Goal: Information Seeking & Learning: Learn about a topic

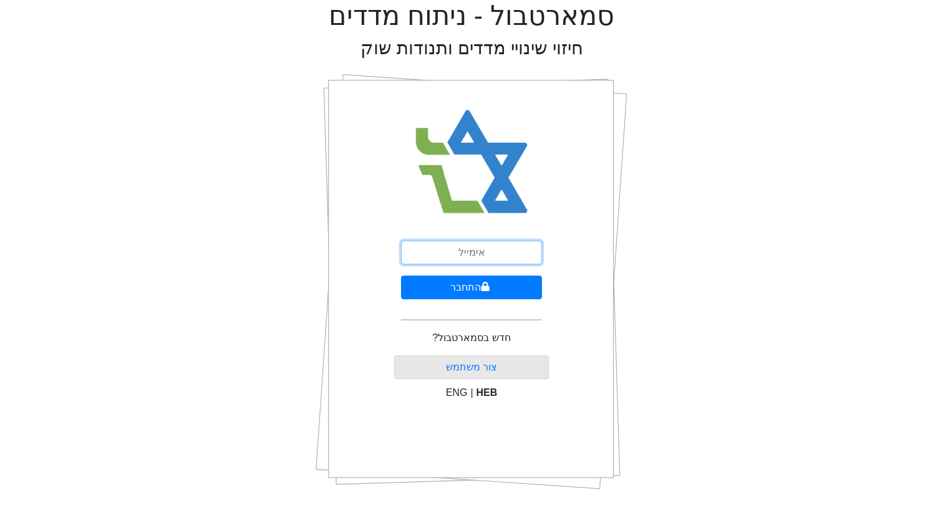
click at [448, 254] on input "email" at bounding box center [471, 253] width 141 height 24
type input "[EMAIL_ADDRESS][DOMAIN_NAME]"
click at [401, 276] on button "התחבר" at bounding box center [471, 288] width 141 height 24
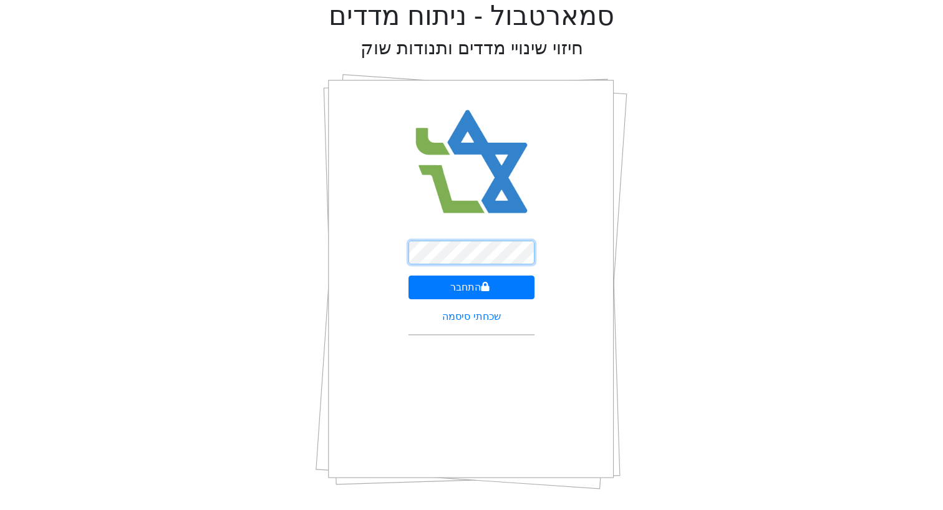
click at [408, 276] on button "התחבר" at bounding box center [471, 288] width 127 height 24
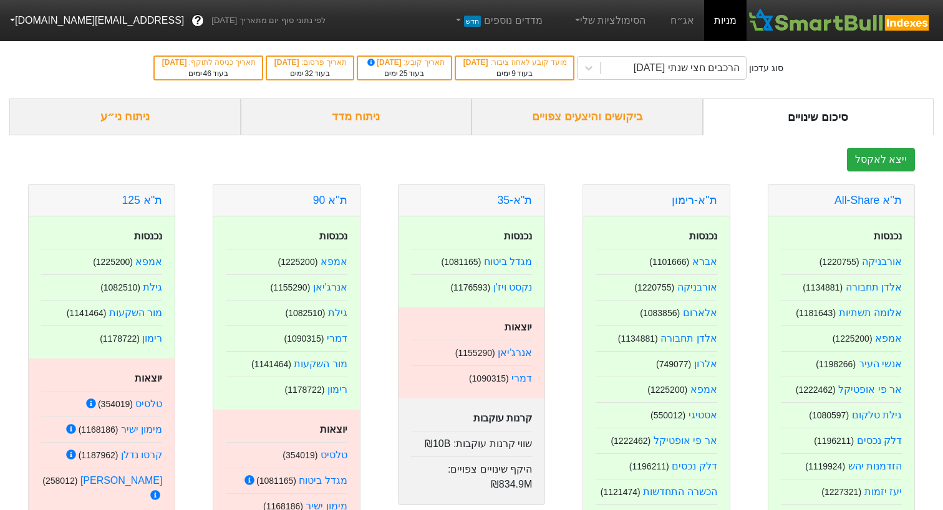
click at [625, 123] on div "ביקושים והיצעים צפויים" at bounding box center [586, 117] width 231 height 37
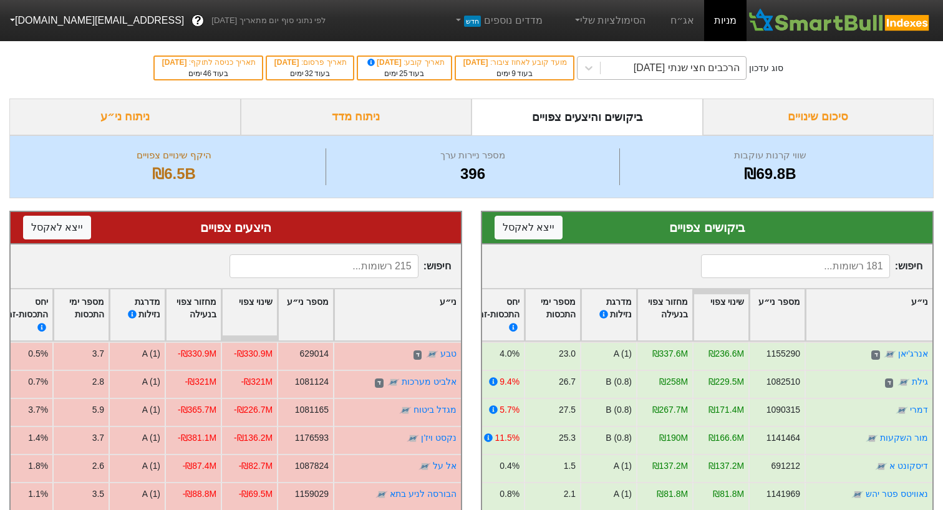
click at [695, 74] on div "הרכבים חצי שנתי [DATE]" at bounding box center [687, 67] width 107 height 15
click at [748, 125] on div "סיכום שינויים" at bounding box center [818, 117] width 231 height 37
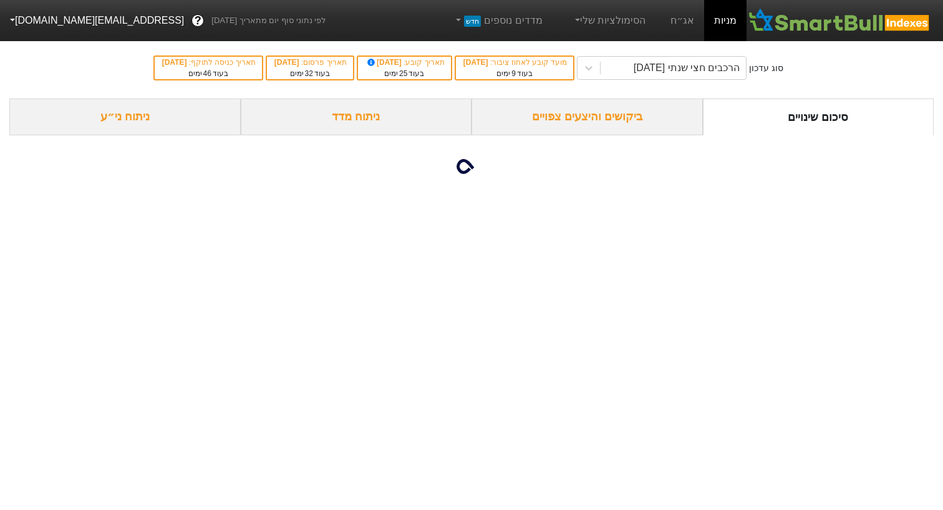
click at [652, 123] on div "ביקושים והיצעים צפויים" at bounding box center [586, 117] width 231 height 37
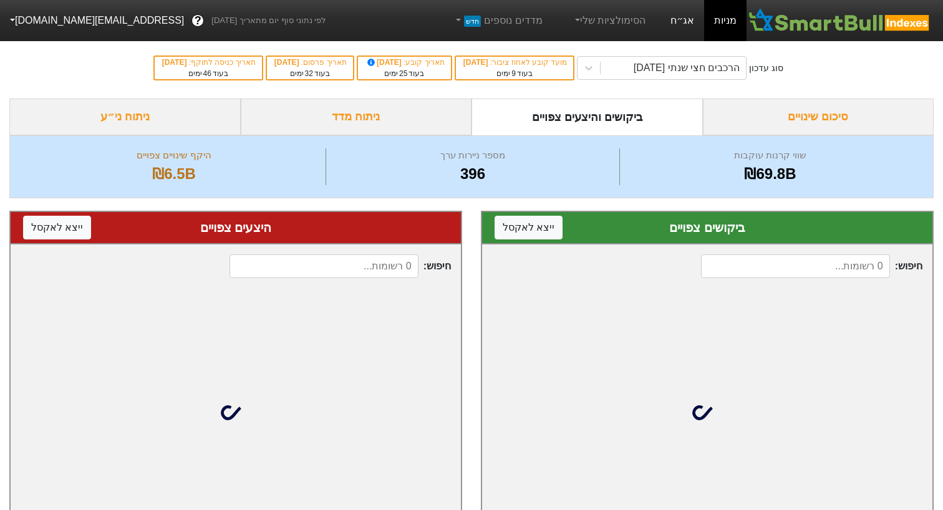
click at [685, 19] on link "אג״ח" at bounding box center [682, 20] width 44 height 41
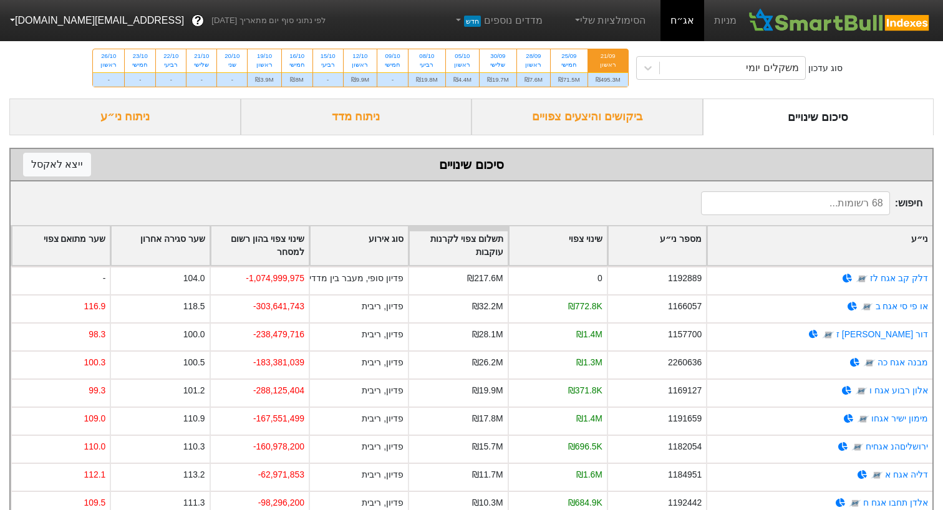
click at [617, 133] on div "ביקושים והיצעים צפויים" at bounding box center [586, 117] width 231 height 37
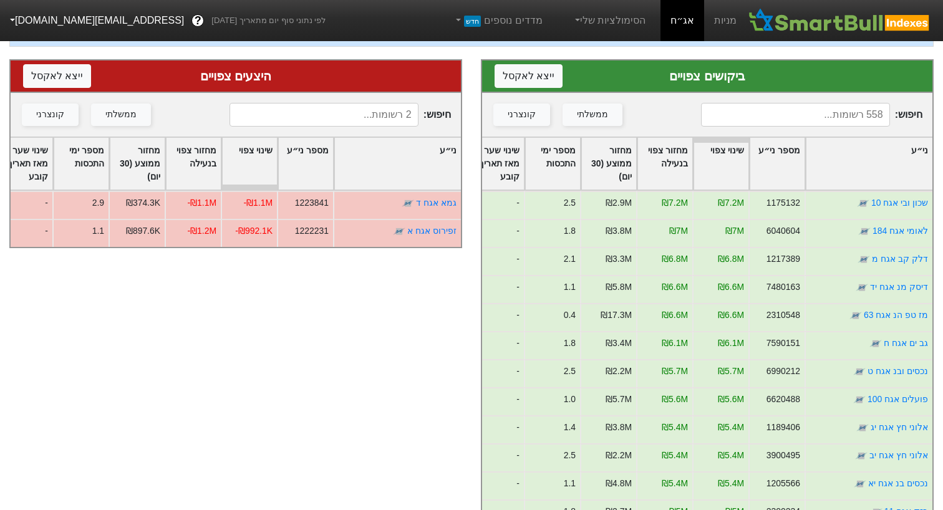
scroll to position [166, 0]
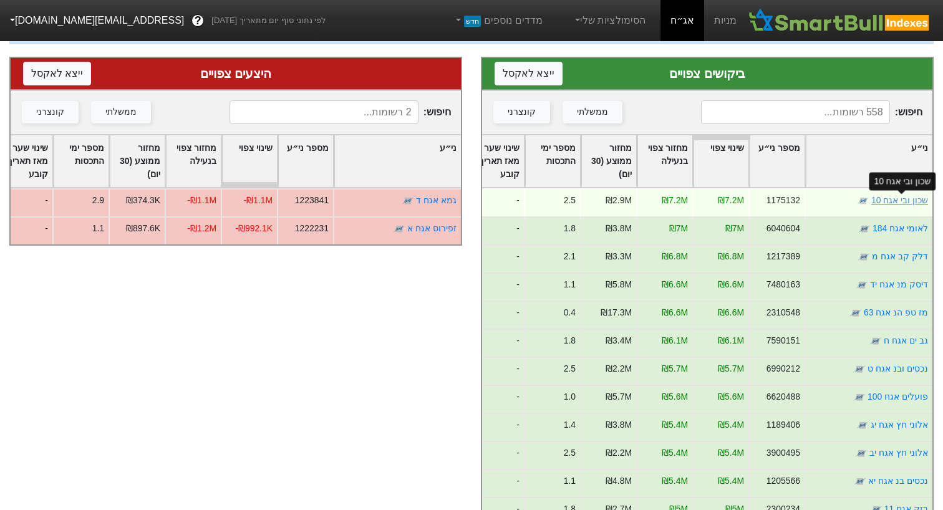
click at [896, 196] on link "שכון ובי אגח 10" at bounding box center [899, 200] width 57 height 10
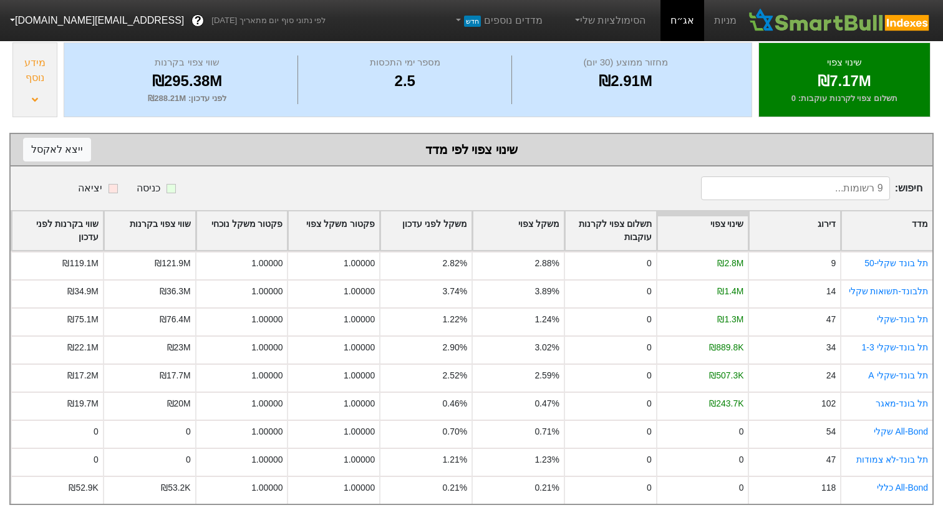
scroll to position [149, 0]
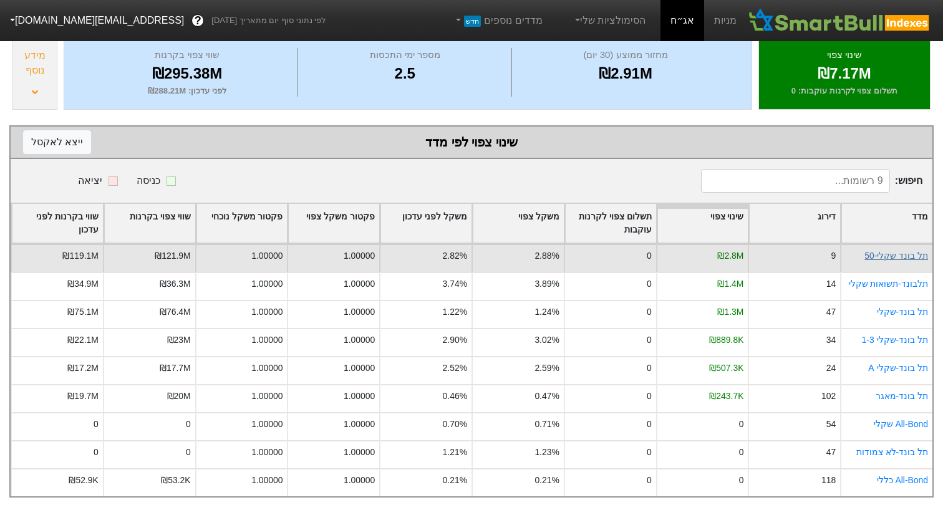
click at [890, 255] on link "תל בונד שקלי-50" at bounding box center [896, 256] width 64 height 10
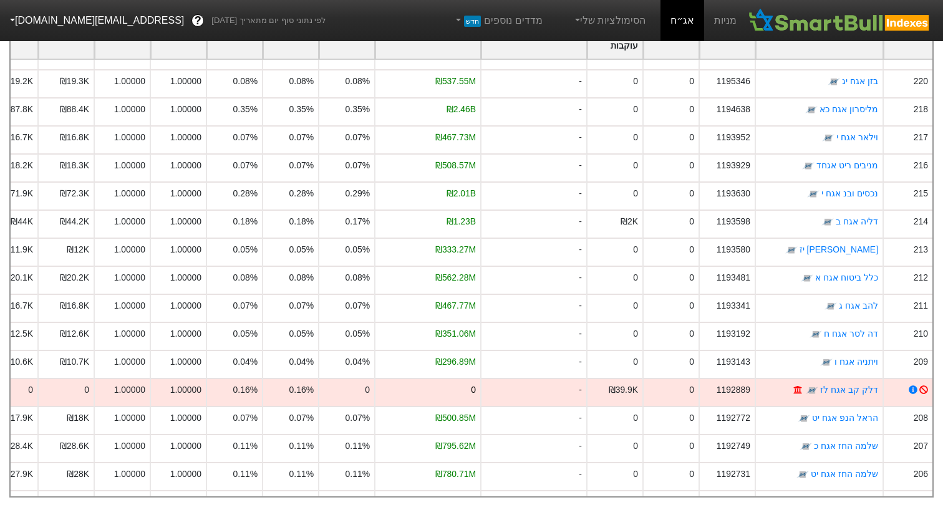
scroll to position [9176, 0]
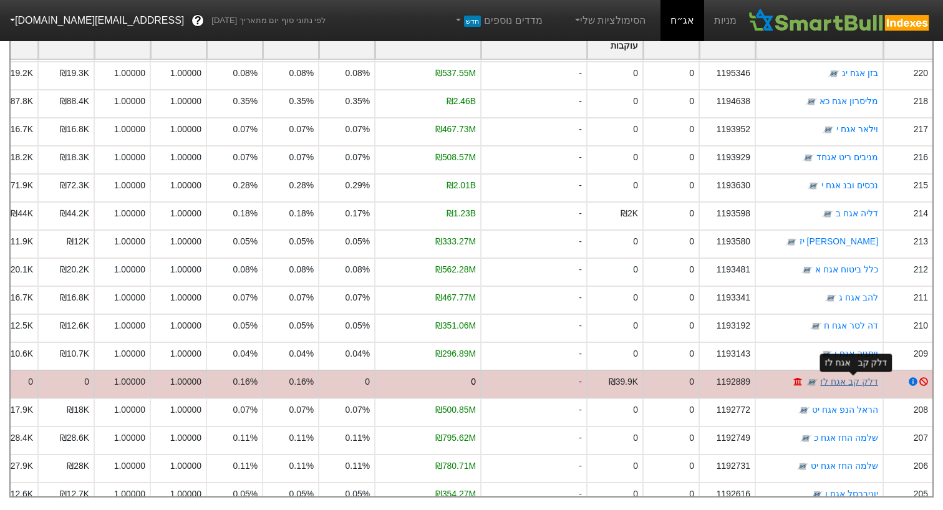
click at [858, 382] on link "דלק קב אגח לז" at bounding box center [849, 382] width 58 height 10
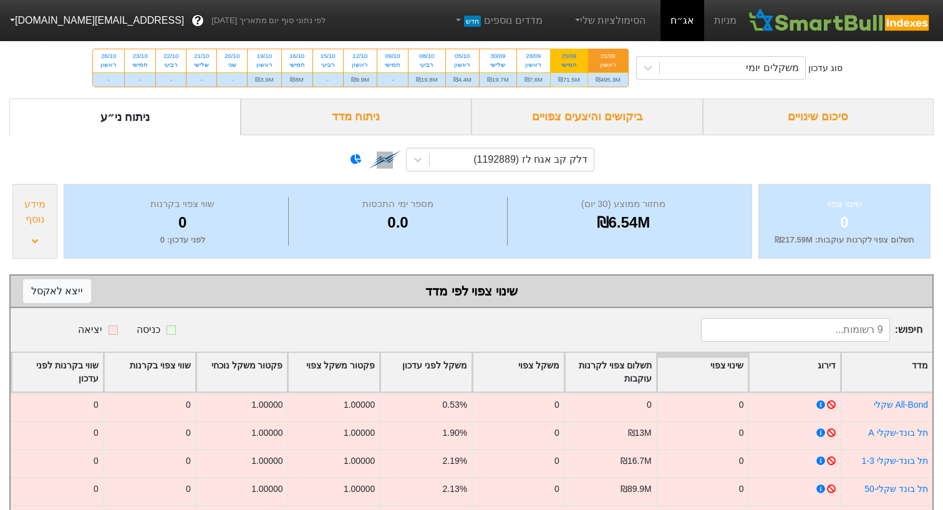
click at [573, 77] on div "₪71.5M" at bounding box center [569, 79] width 37 height 14
click at [569, 57] on input "25/09 חמישי ₪71.5M" at bounding box center [565, 53] width 8 height 8
radio input "true"
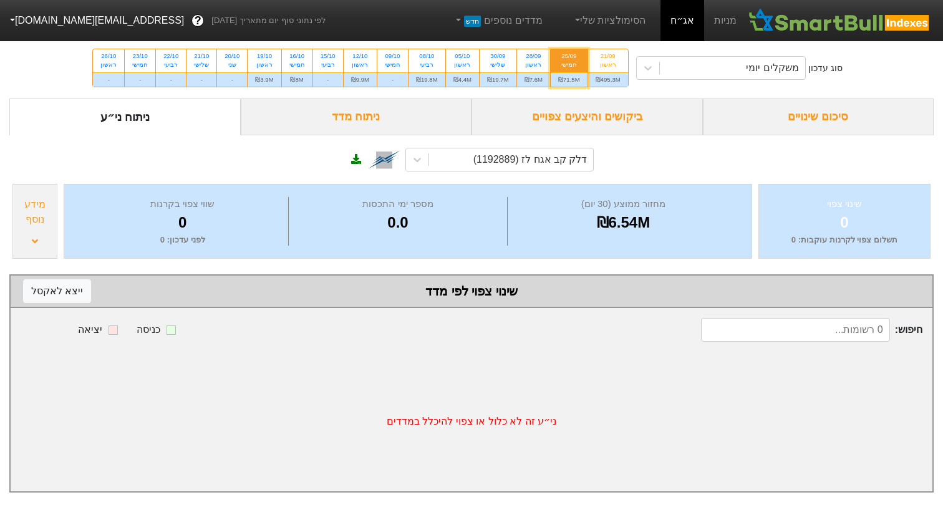
click at [592, 128] on div "ביקושים והיצעים צפויים" at bounding box center [586, 117] width 231 height 37
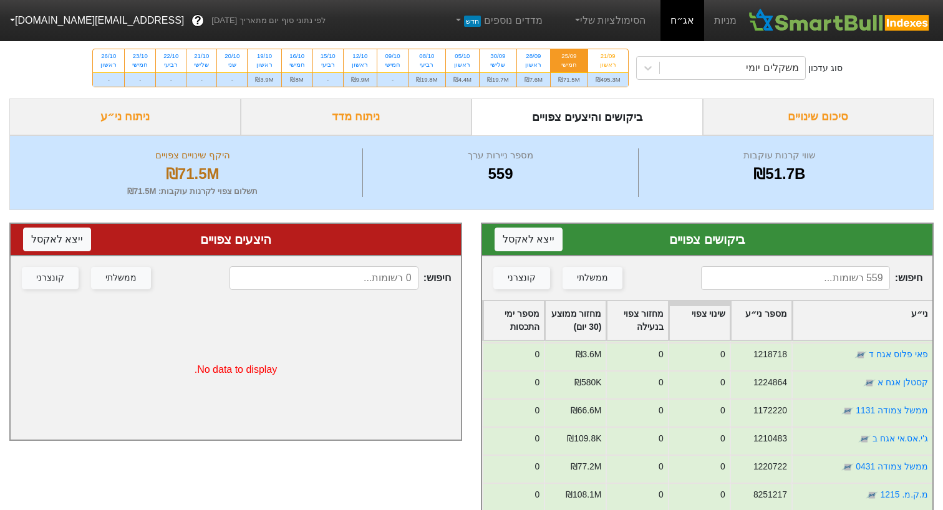
click at [818, 283] on input at bounding box center [795, 278] width 188 height 24
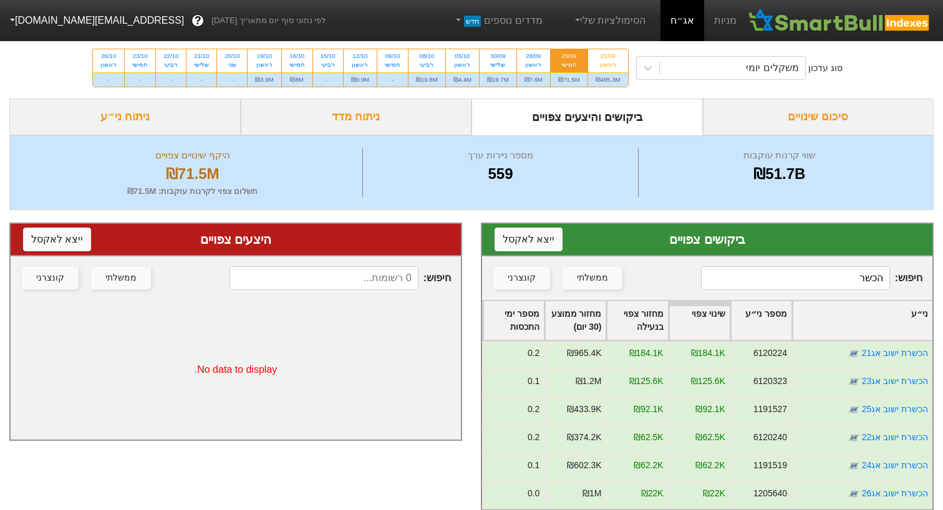
type input "הכשרת"
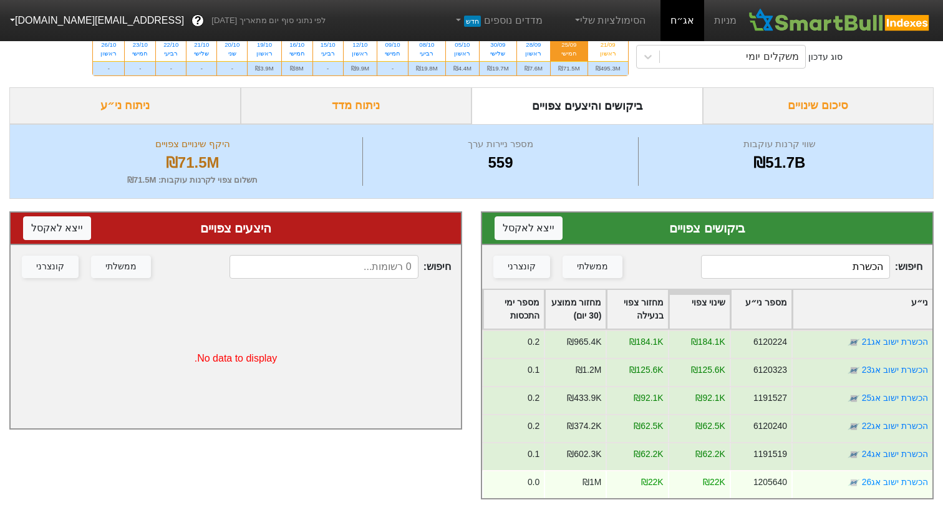
scroll to position [13, 0]
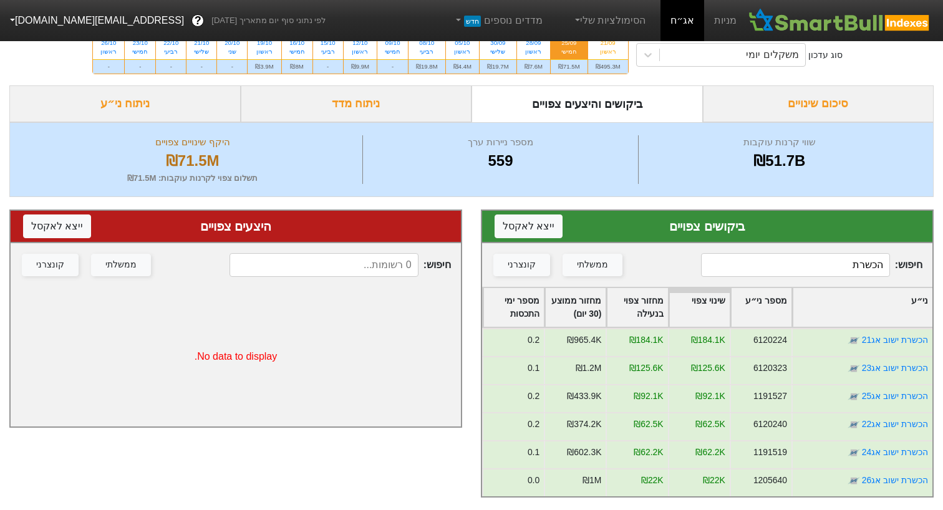
drag, startPoint x: 841, startPoint y: 263, endPoint x: 888, endPoint y: 264, distance: 46.8
click at [887, 264] on input "הכשרת" at bounding box center [795, 265] width 188 height 24
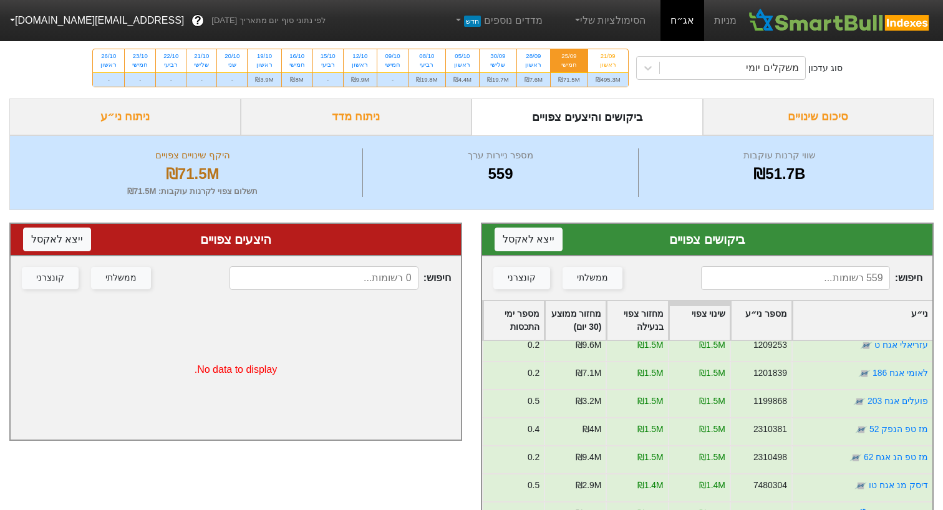
scroll to position [0, 0]
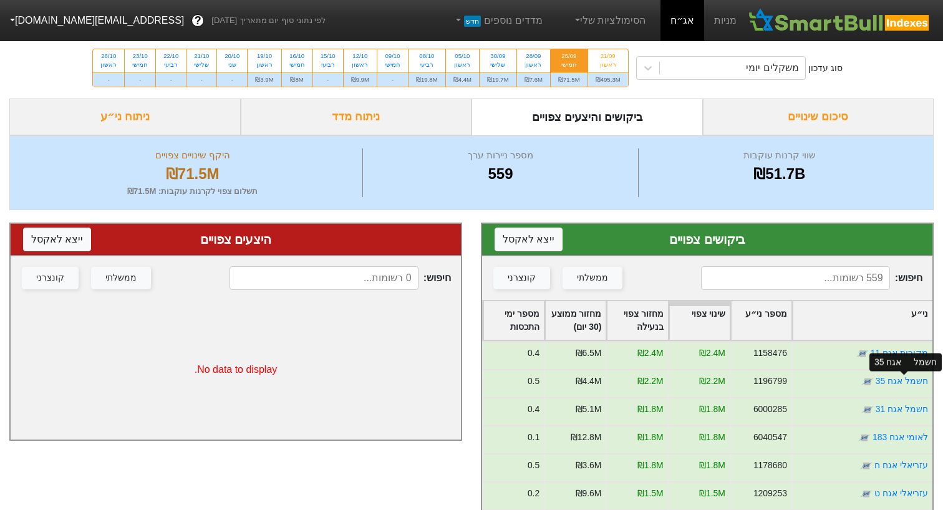
click at [909, 356] on div "חשמל אגח 35" at bounding box center [905, 362] width 72 height 18
click at [889, 351] on div "חשמל אגח 35" at bounding box center [905, 362] width 72 height 26
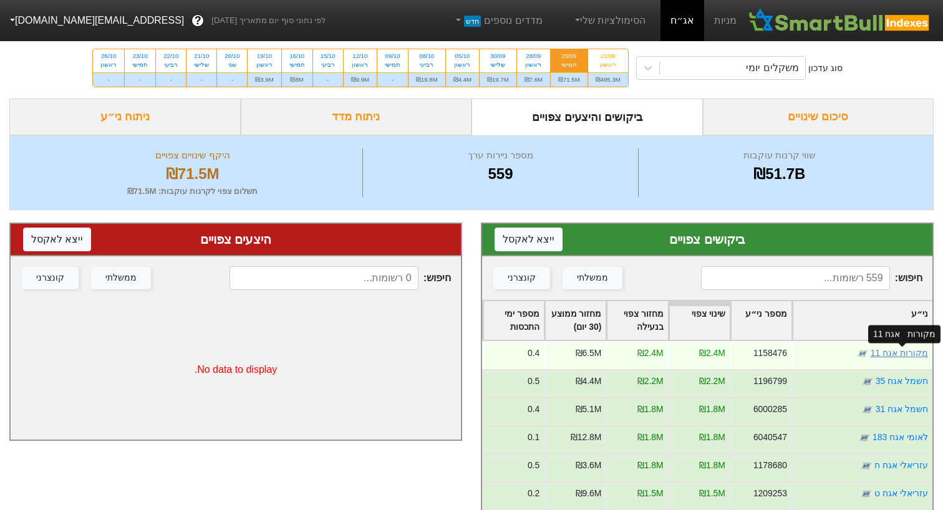
click at [897, 349] on link "מקורות אגח 11" at bounding box center [899, 353] width 57 height 10
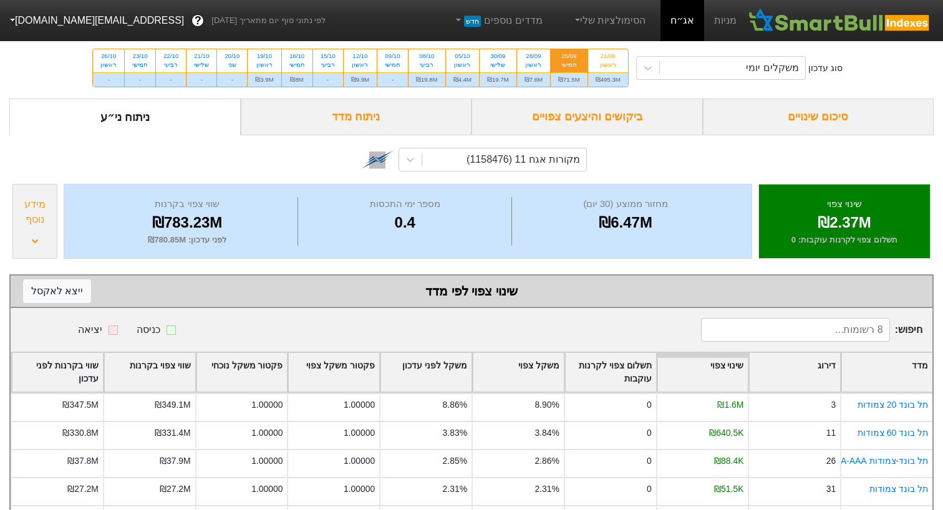
scroll to position [121, 0]
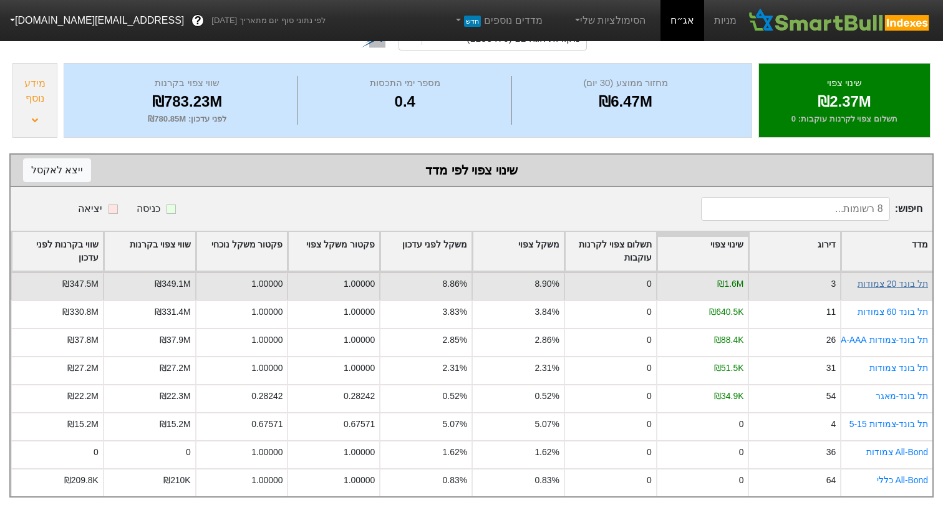
click at [890, 282] on link "תל בונד 20 צמודות" at bounding box center [893, 284] width 70 height 10
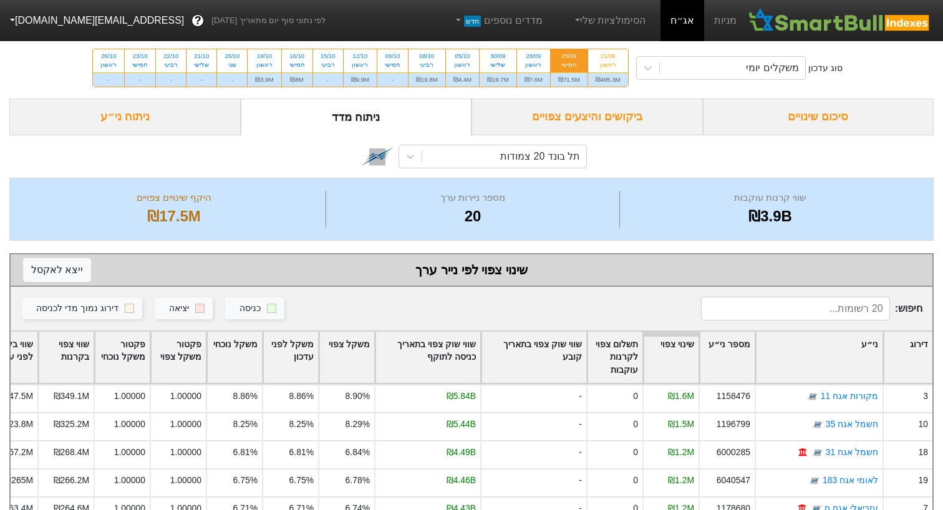
click at [574, 76] on div "₪71.5M" at bounding box center [569, 79] width 37 height 14
click at [569, 57] on input "25/09 חמישי ₪71.5M" at bounding box center [565, 53] width 8 height 8
click at [764, 121] on div "סיכום שינויים" at bounding box center [818, 117] width 231 height 37
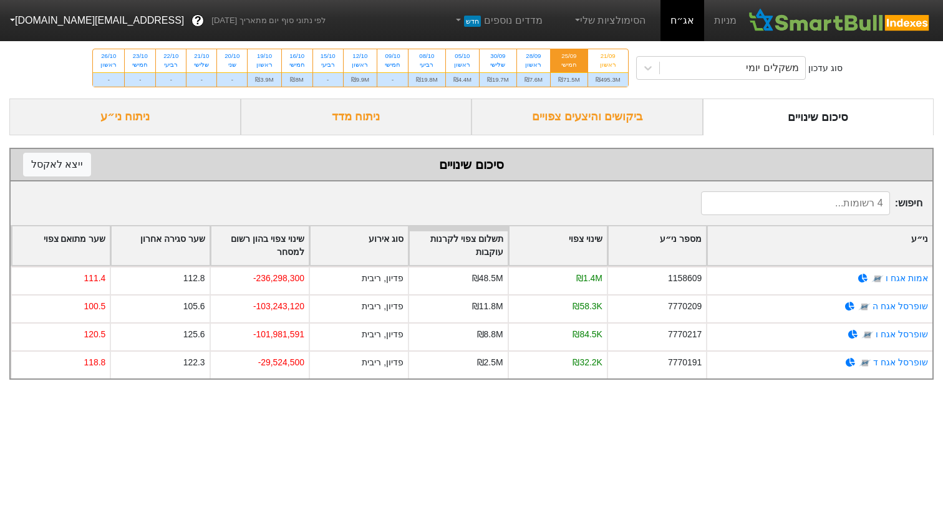
click at [670, 123] on div "ביקושים והיצעים צפויים" at bounding box center [586, 117] width 231 height 37
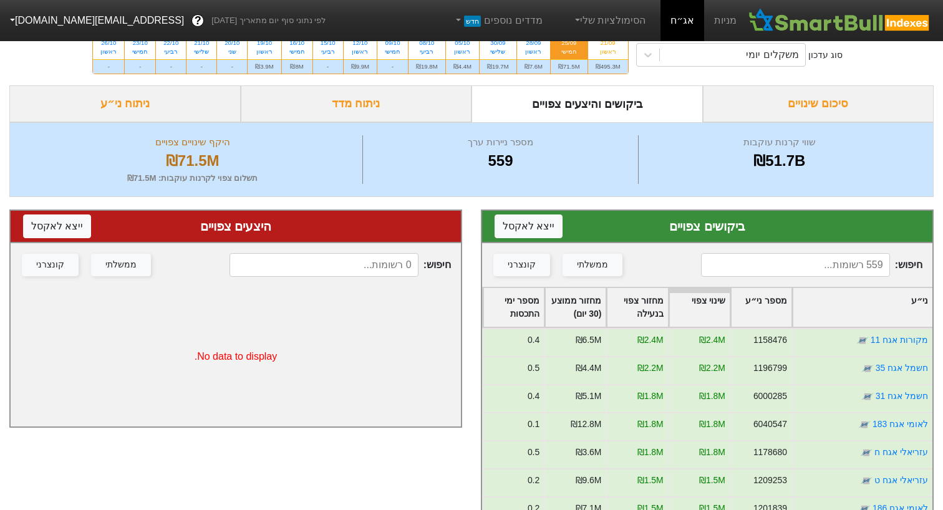
scroll to position [16, 0]
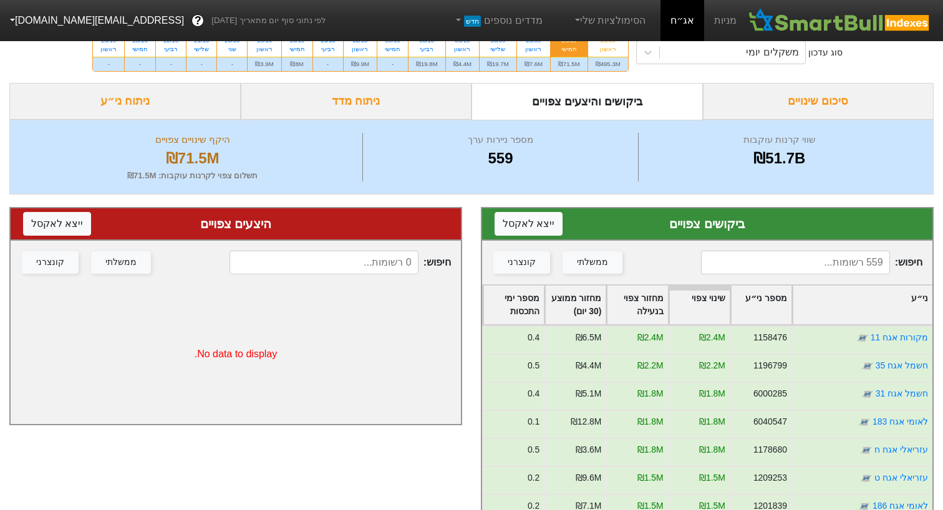
click at [401, 102] on div "ניתוח מדד" at bounding box center [356, 101] width 231 height 37
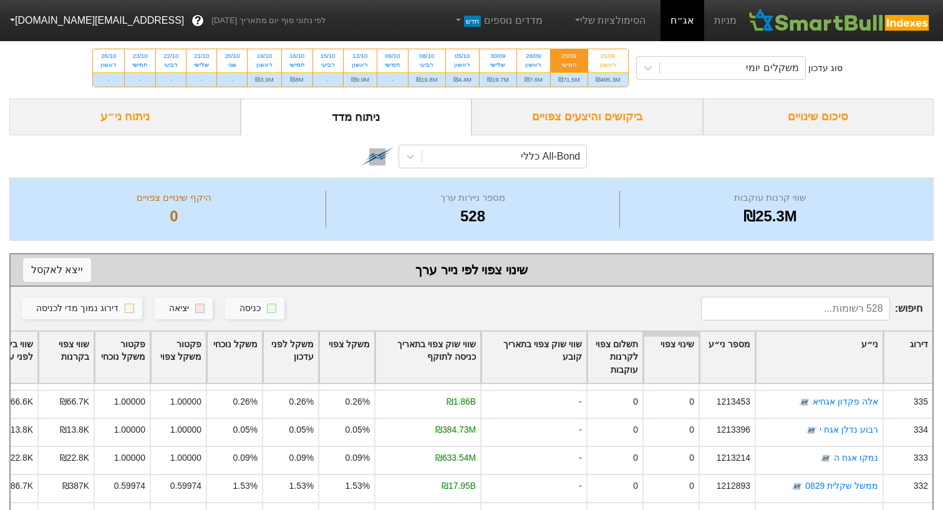
scroll to position [5467, 0]
click at [737, 123] on div "סיכום שינויים" at bounding box center [818, 117] width 231 height 37
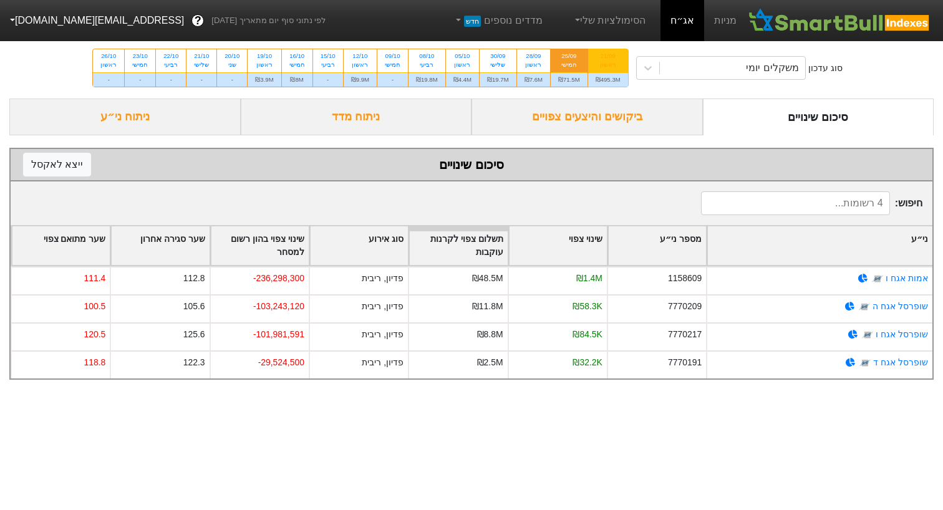
click at [620, 71] on div "21/09 ראשון" at bounding box center [608, 60] width 40 height 22
click at [608, 57] on input "21/09 ראשון ₪495.3M" at bounding box center [604, 53] width 8 height 8
radio input "true"
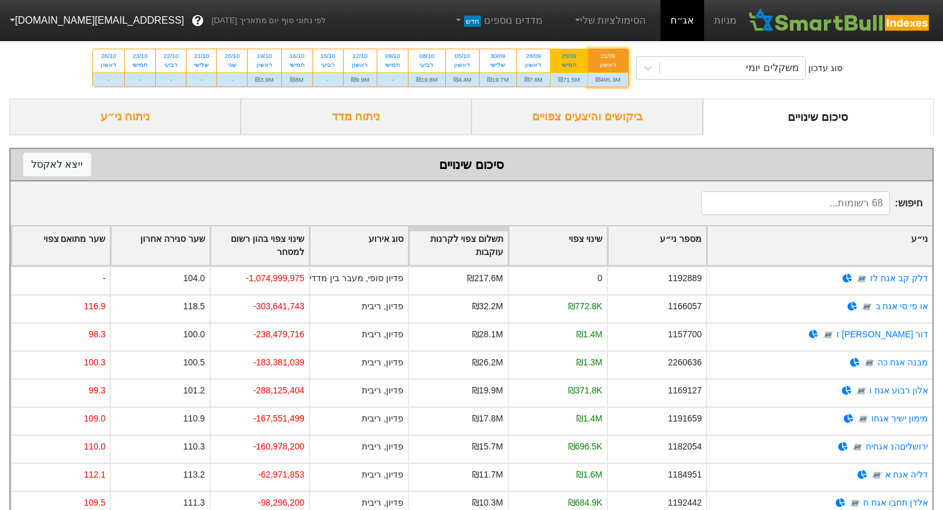
click at [566, 81] on div "₪71.5M" at bounding box center [569, 79] width 37 height 14
click at [566, 57] on input "25/09 חמישי ₪71.5M" at bounding box center [565, 53] width 8 height 8
radio input "true"
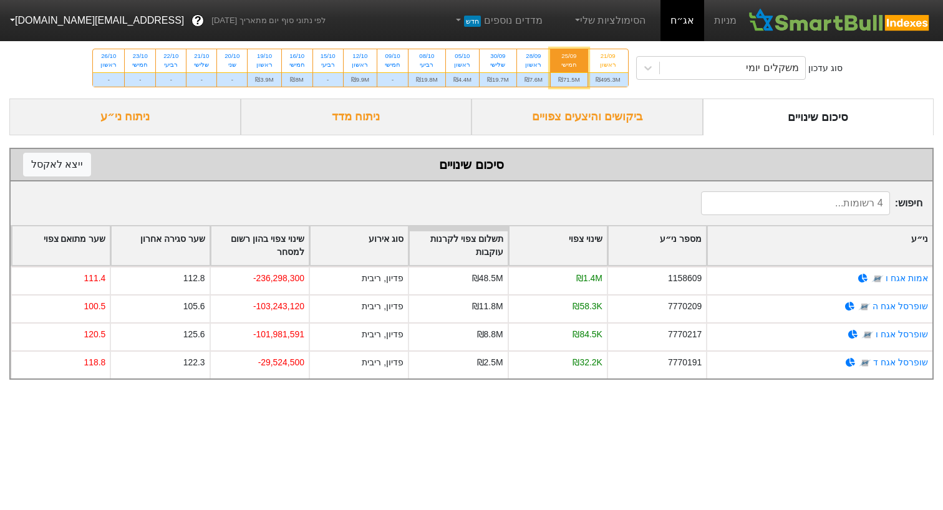
click at [561, 122] on div "ביקושים והיצעים צפויים" at bounding box center [586, 117] width 231 height 37
